Goal: Information Seeking & Learning: Check status

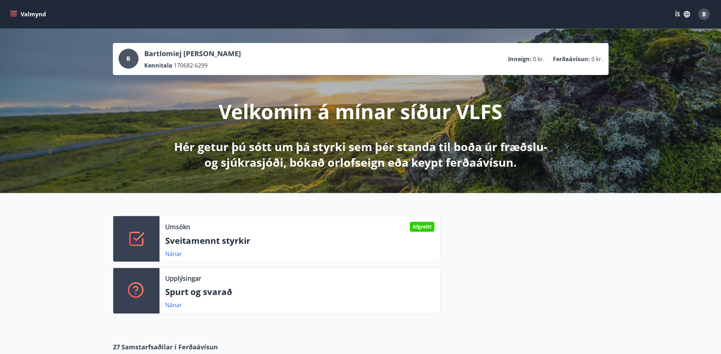
click at [17, 15] on button "Valmynd" at bounding box center [29, 14] width 40 height 13
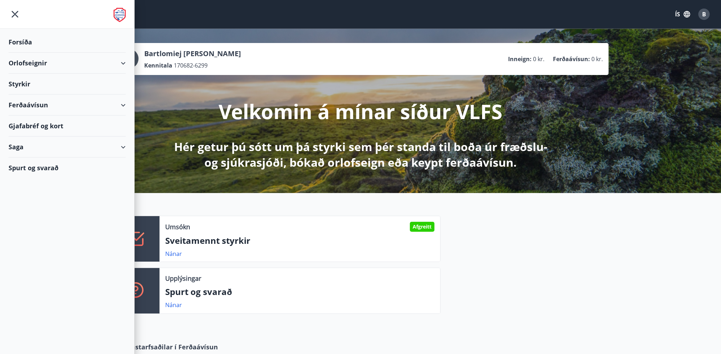
click at [30, 85] on div "Styrkir" at bounding box center [67, 84] width 117 height 21
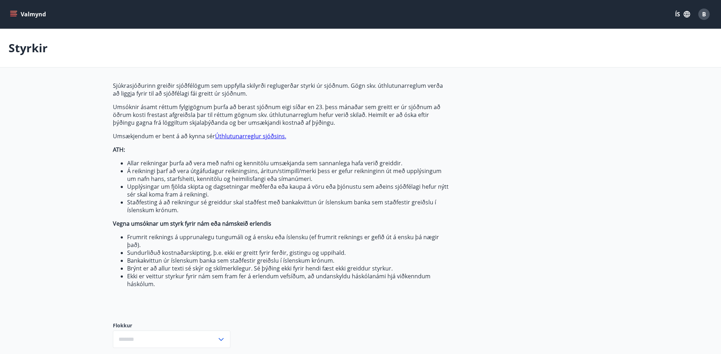
type input "***"
click at [22, 10] on button "Valmynd" at bounding box center [29, 14] width 40 height 13
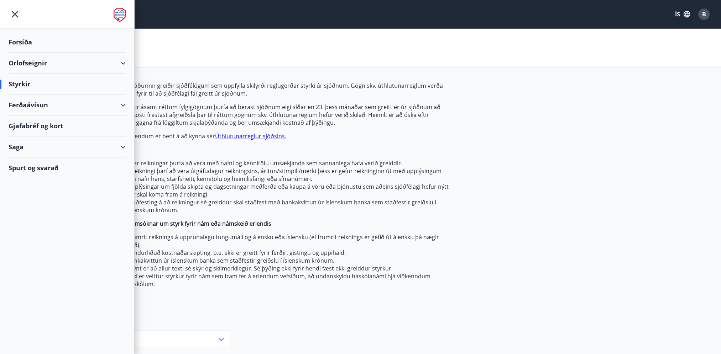
click at [73, 151] on div "Saga" at bounding box center [67, 147] width 117 height 21
click at [36, 237] on div "Styrkjasaga" at bounding box center [67, 239] width 106 height 15
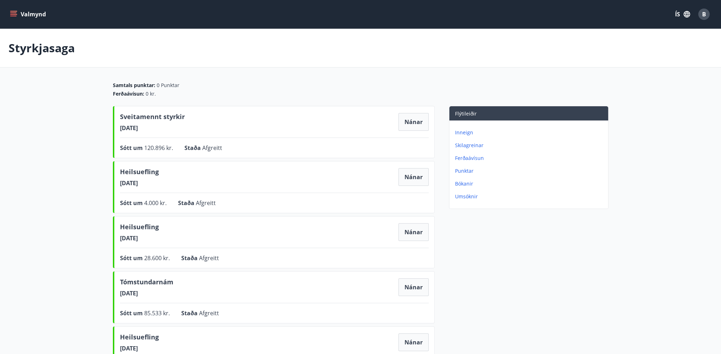
drag, startPoint x: 225, startPoint y: 148, endPoint x: 249, endPoint y: 141, distance: 25.1
click at [249, 141] on div "Sveitamennt styrkir [DATE] Nánar Sótt um 120.896 kr. Staða Afgreitt Nánar" at bounding box center [274, 132] width 322 height 52
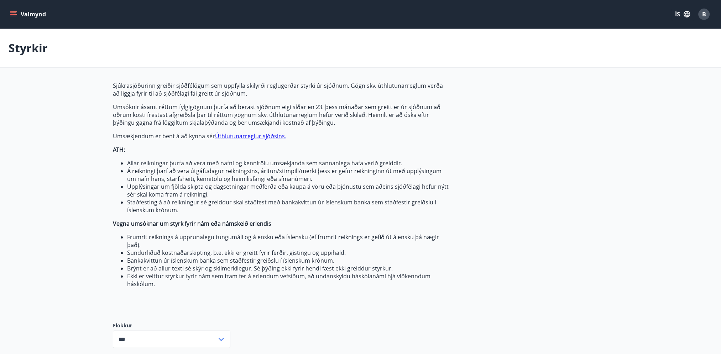
type input "***"
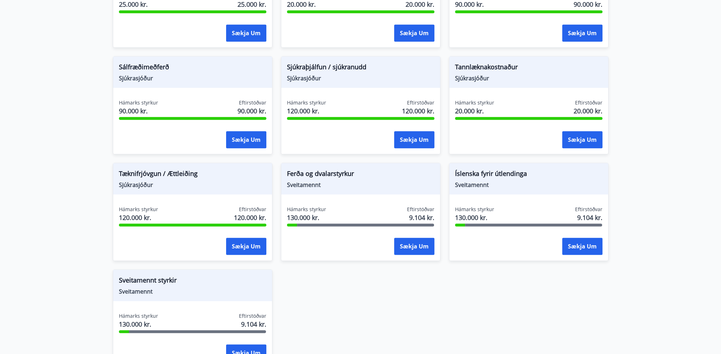
scroll to position [641, 0]
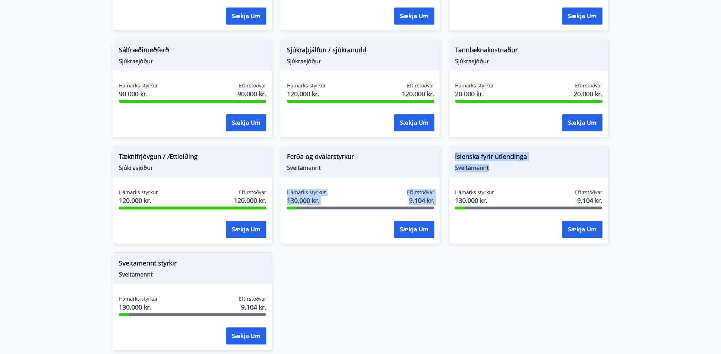
drag, startPoint x: 491, startPoint y: 170, endPoint x: 323, endPoint y: 172, distance: 167.6
click at [323, 172] on div "Fæðingarstyrkur Sjúkrasjóður Hámarks styrkur 120.000 kr. Eftirstöðvar 120.000 k…" at bounding box center [356, 30] width 504 height 641
drag, startPoint x: 323, startPoint y: 172, endPoint x: 320, endPoint y: 168, distance: 5.3
click at [320, 168] on span "Sveitamennt" at bounding box center [360, 168] width 147 height 8
click at [307, 167] on span "Sveitamennt" at bounding box center [360, 168] width 147 height 8
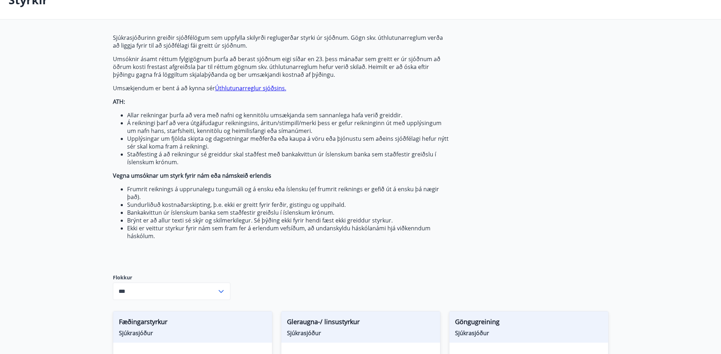
scroll to position [0, 0]
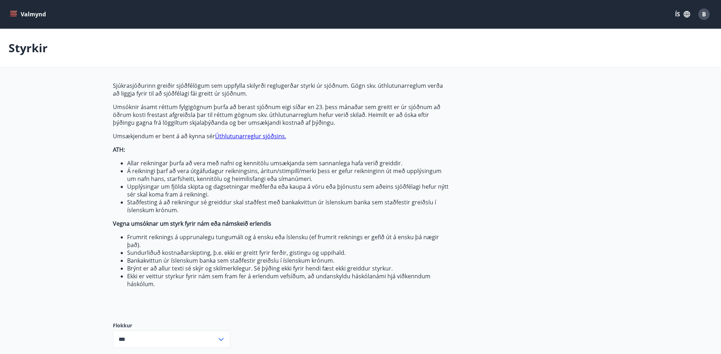
click at [13, 14] on icon "menu" at bounding box center [14, 14] width 8 height 1
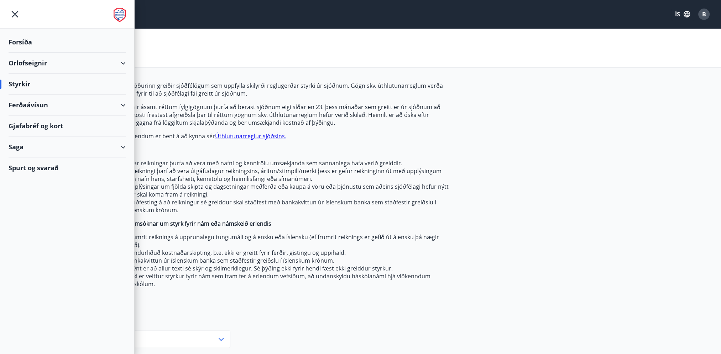
click at [29, 149] on div "Saga" at bounding box center [67, 147] width 117 height 21
click at [28, 242] on div "Styrkjasaga" at bounding box center [67, 239] width 106 height 15
